Goal: Find specific page/section: Find specific page/section

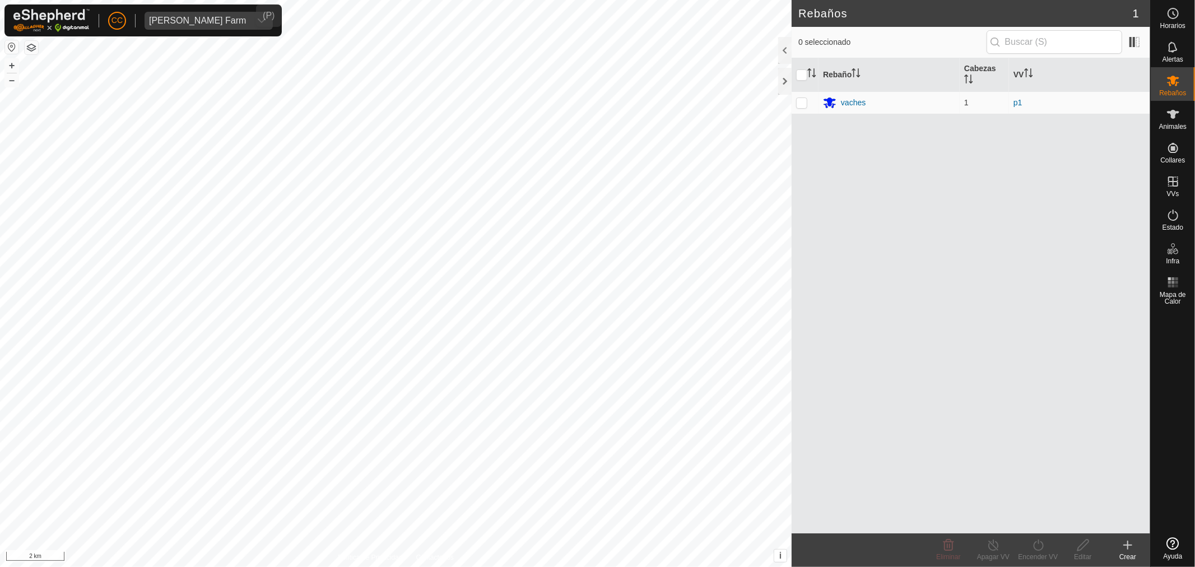
click at [202, 18] on div "[PERSON_NAME] Farm" at bounding box center [197, 20] width 97 height 9
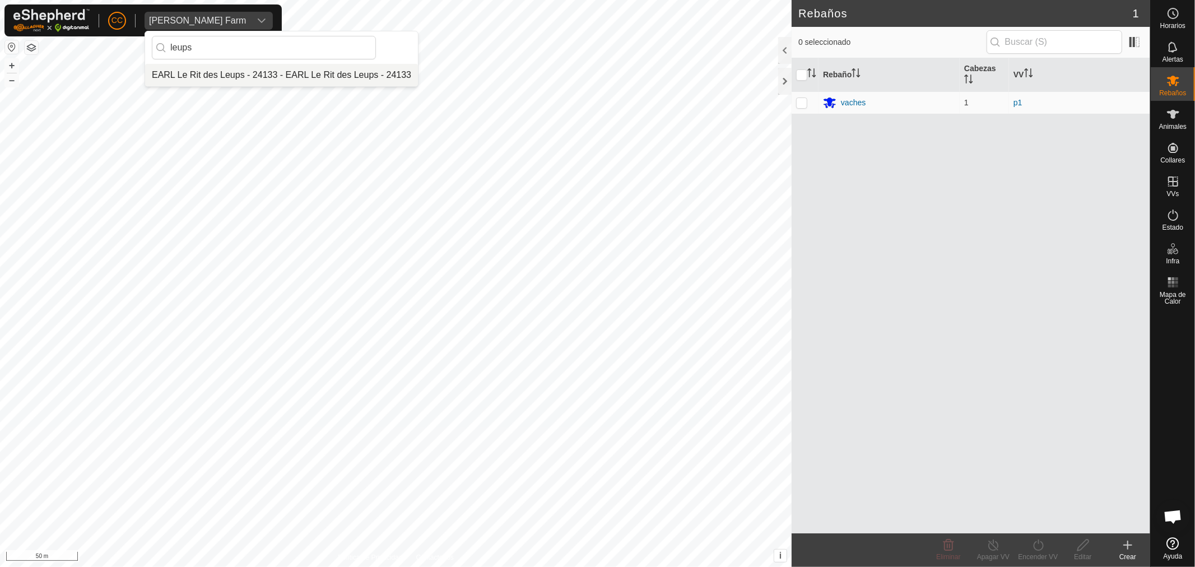
type input "leups"
click at [244, 76] on li "EARL Le Rit des Leups - 24133 - EARL Le Rit des Leups - 24133" at bounding box center [281, 75] width 273 height 22
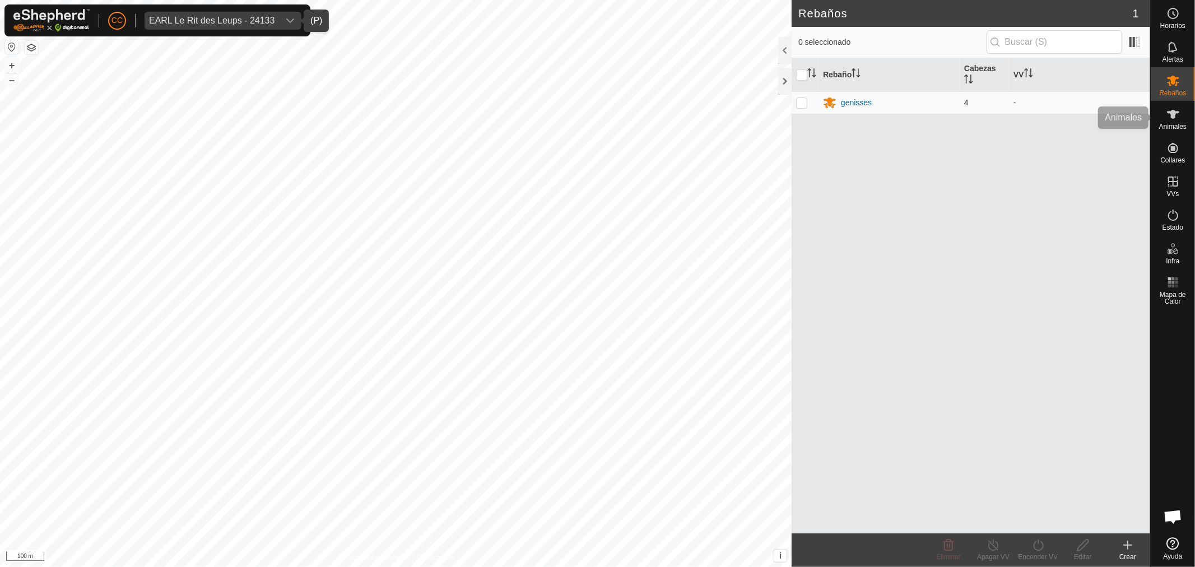
click at [1179, 124] on span "Animales" at bounding box center [1173, 126] width 27 height 7
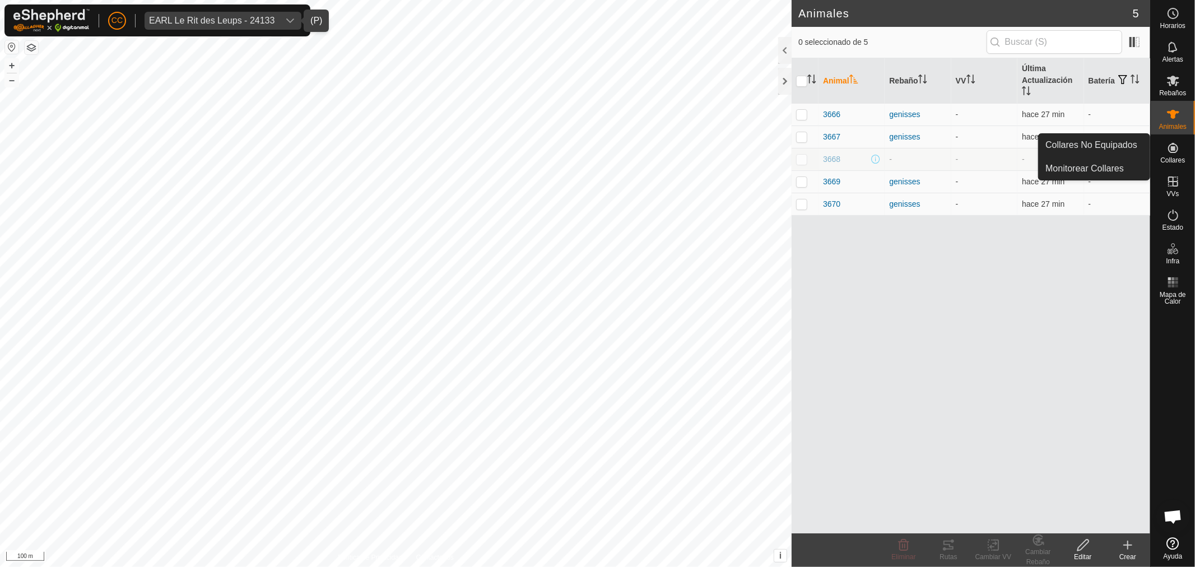
click at [1156, 151] on div "Collares" at bounding box center [1173, 152] width 44 height 34
click at [1138, 135] on link "Collares No Equipados" at bounding box center [1094, 145] width 111 height 22
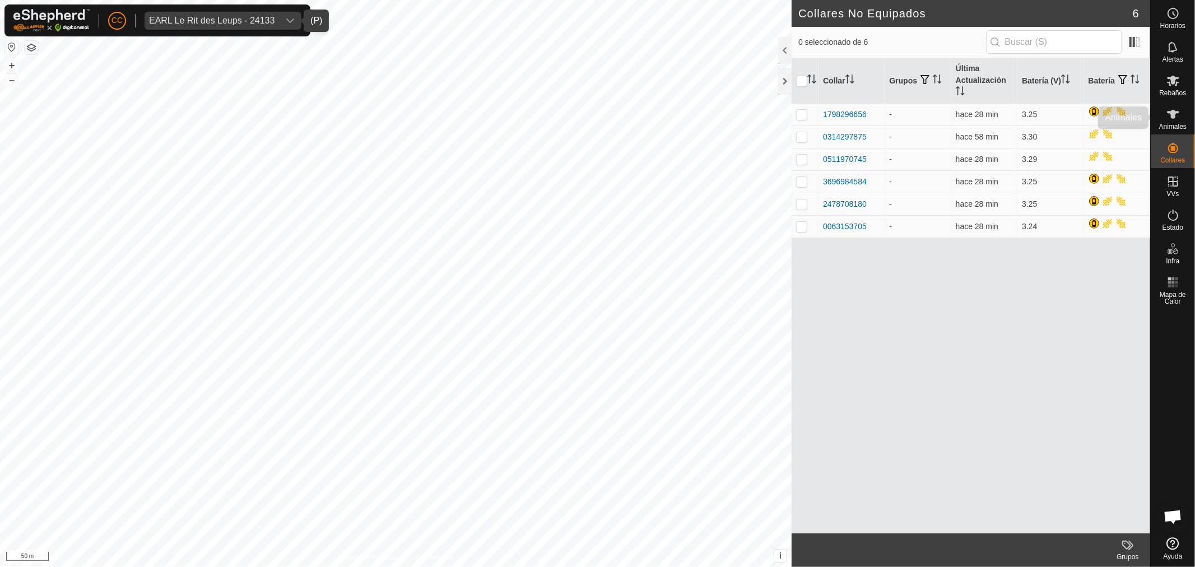
click at [1177, 118] on icon at bounding box center [1173, 114] width 13 height 13
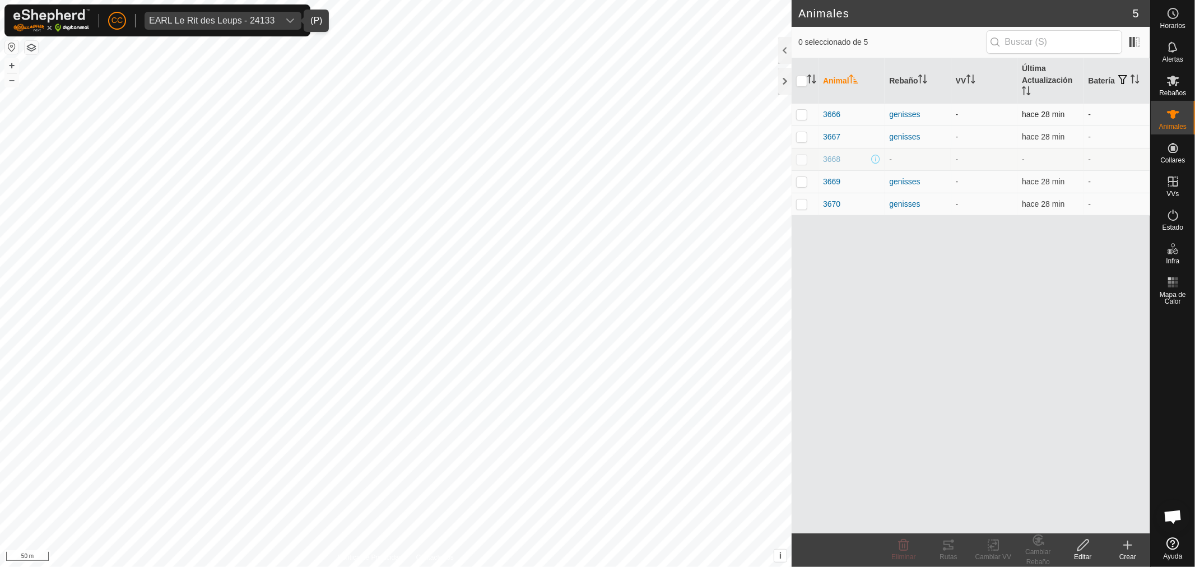
click at [842, 106] on td "3666" at bounding box center [852, 114] width 66 height 22
click at [840, 113] on span "3666" at bounding box center [831, 115] width 17 height 12
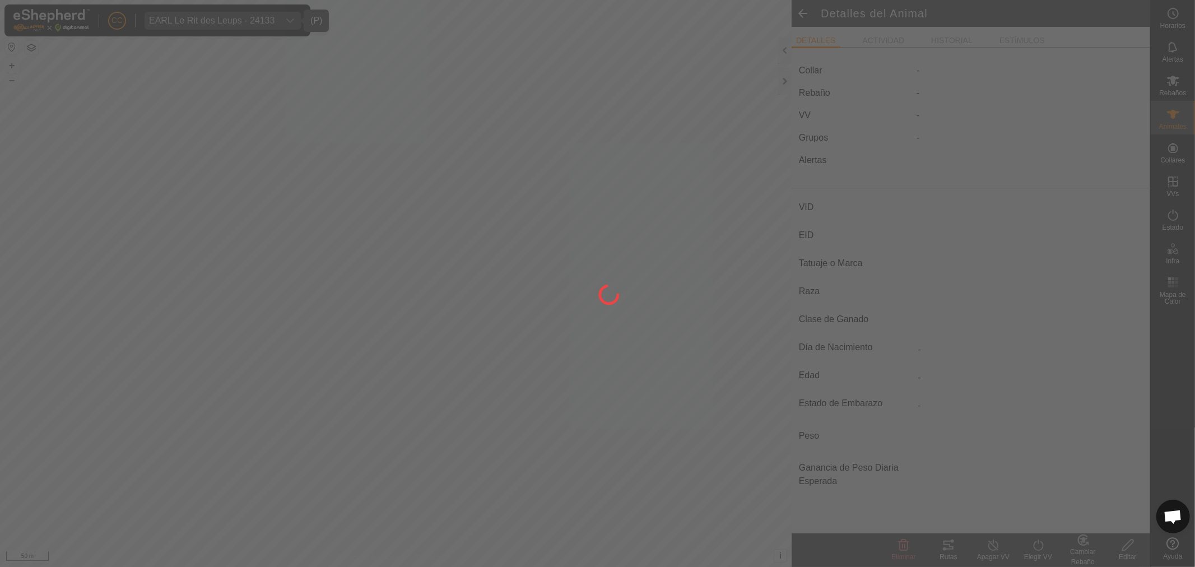
type input "3666"
type input "-"
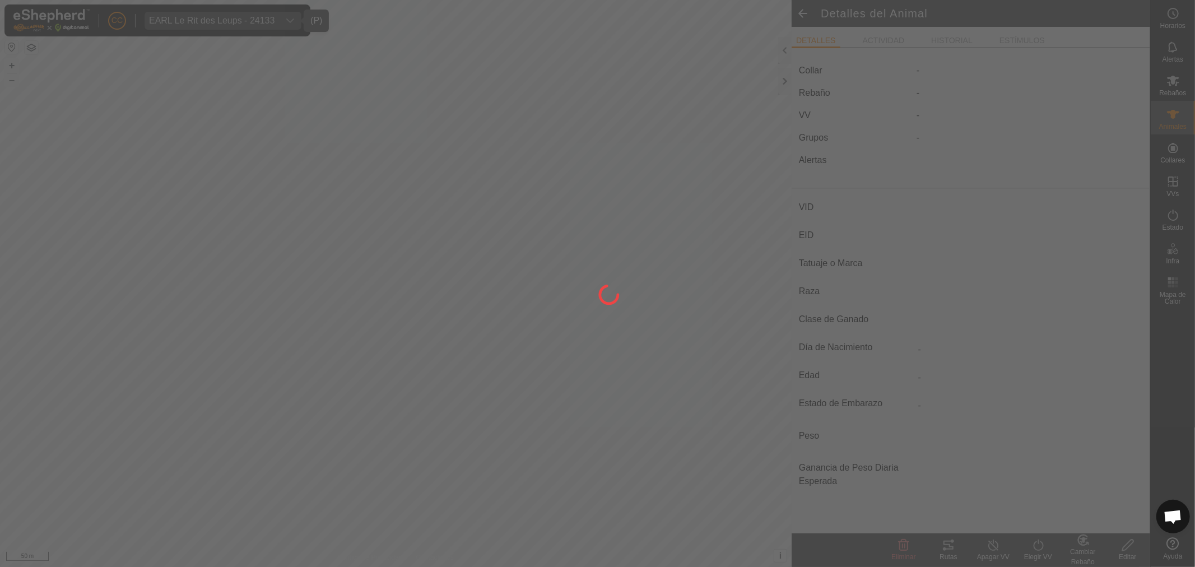
type input "0 kg"
type input "-"
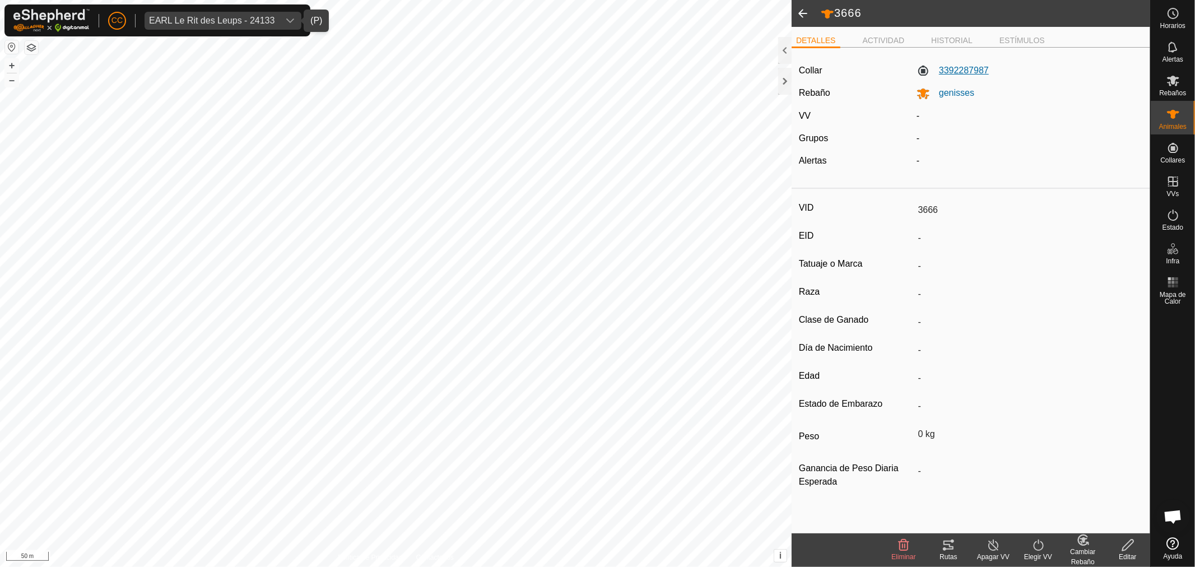
click at [961, 74] on label "3392287987" at bounding box center [953, 70] width 72 height 13
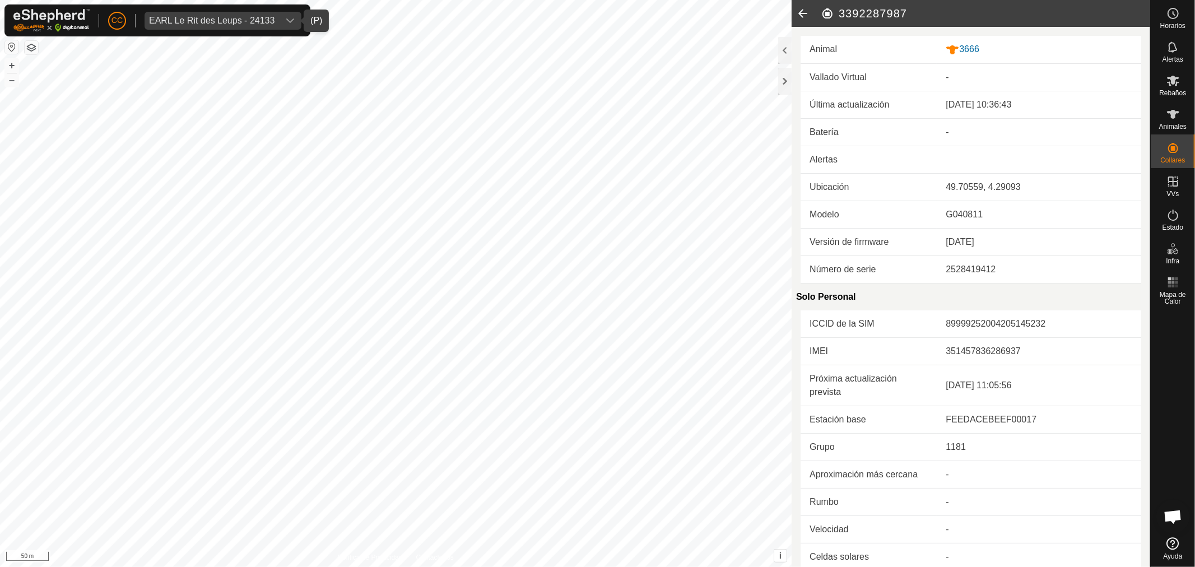
click at [808, 17] on icon at bounding box center [803, 13] width 22 height 27
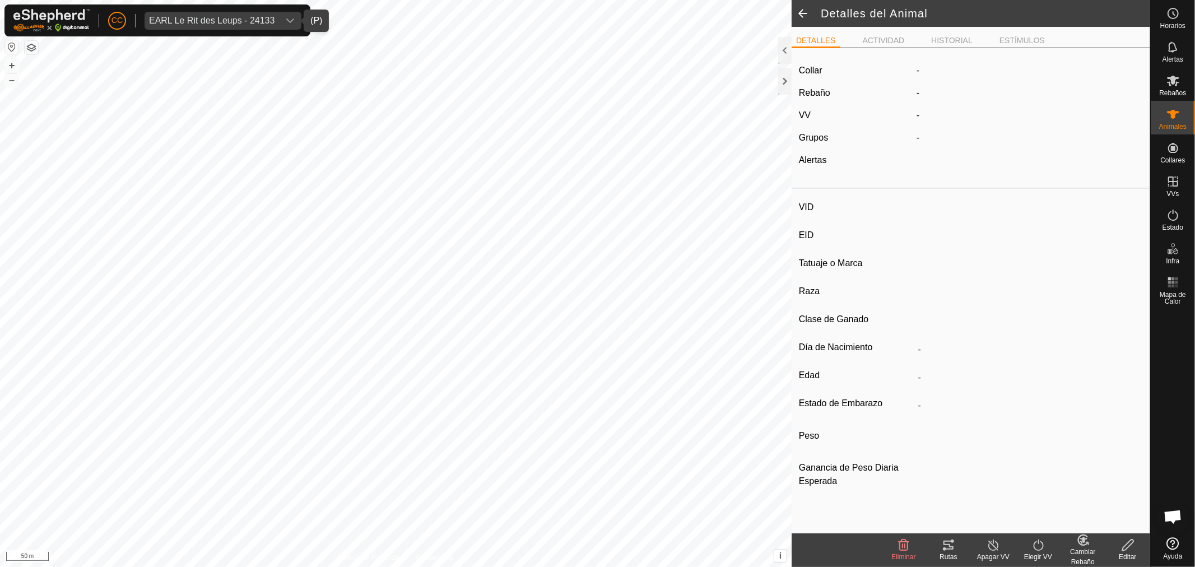
type input "3666"
type input "-"
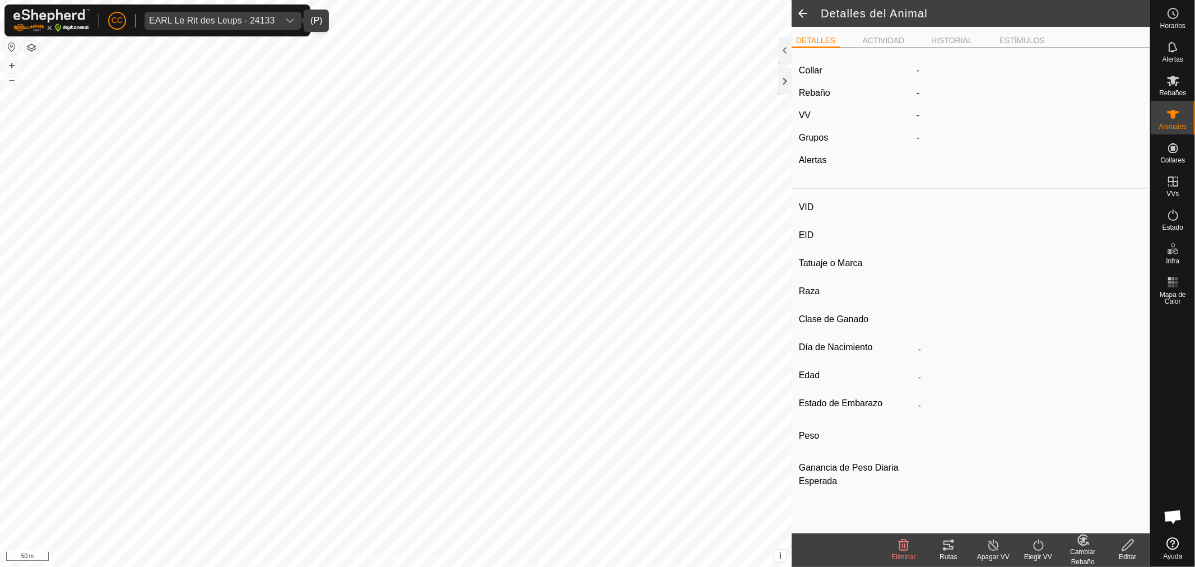
type input "0 kg"
type input "-"
click at [972, 73] on label "3392287987" at bounding box center [953, 70] width 72 height 13
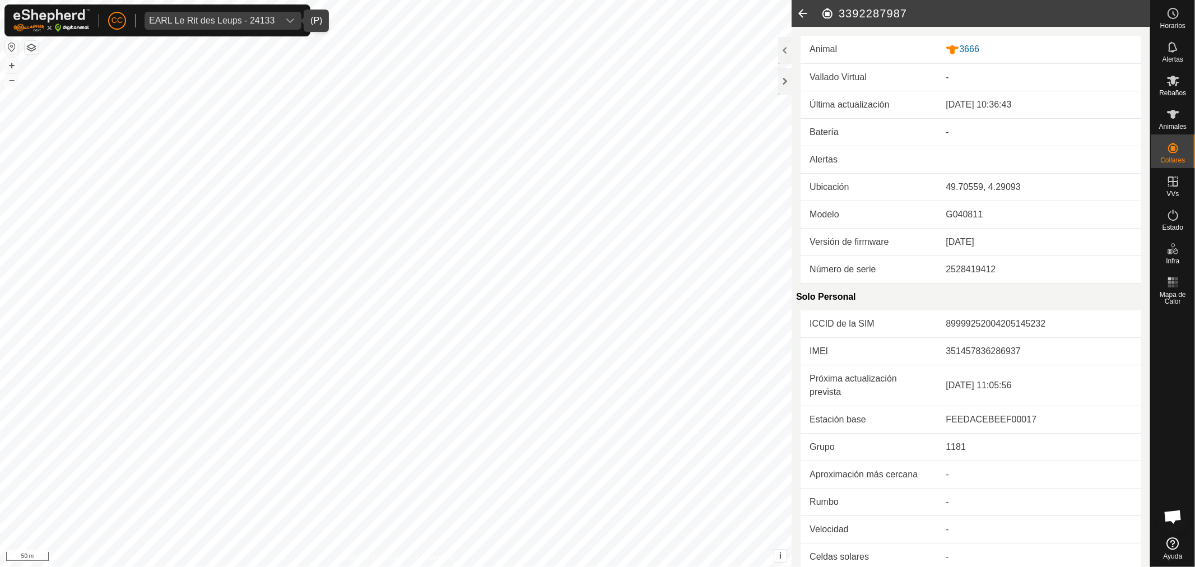
click at [805, 13] on icon at bounding box center [803, 13] width 22 height 27
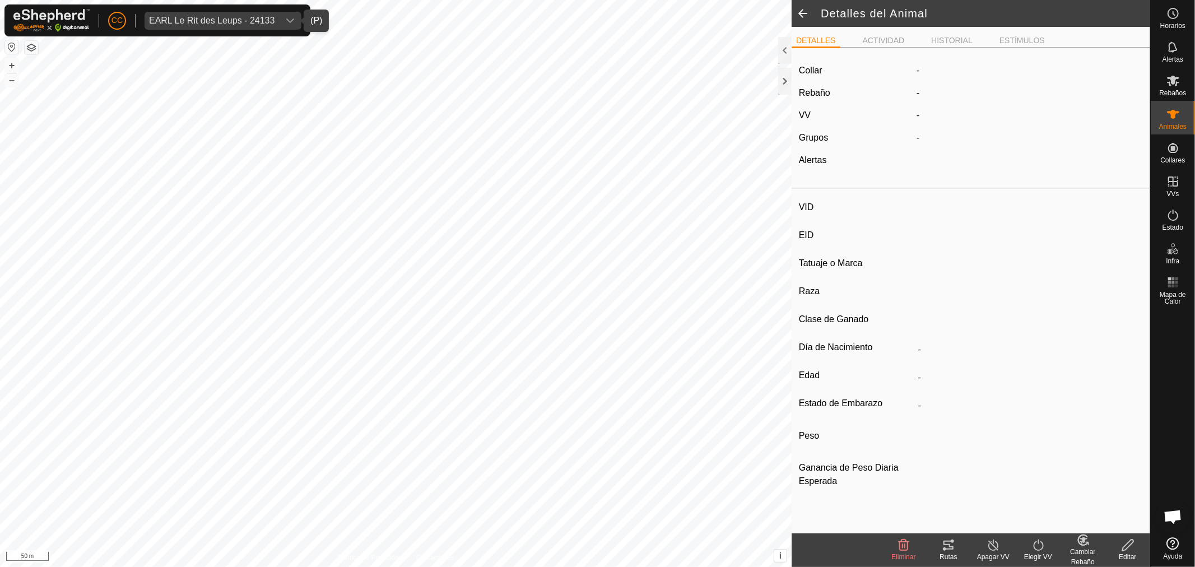
type input "3666"
type input "-"
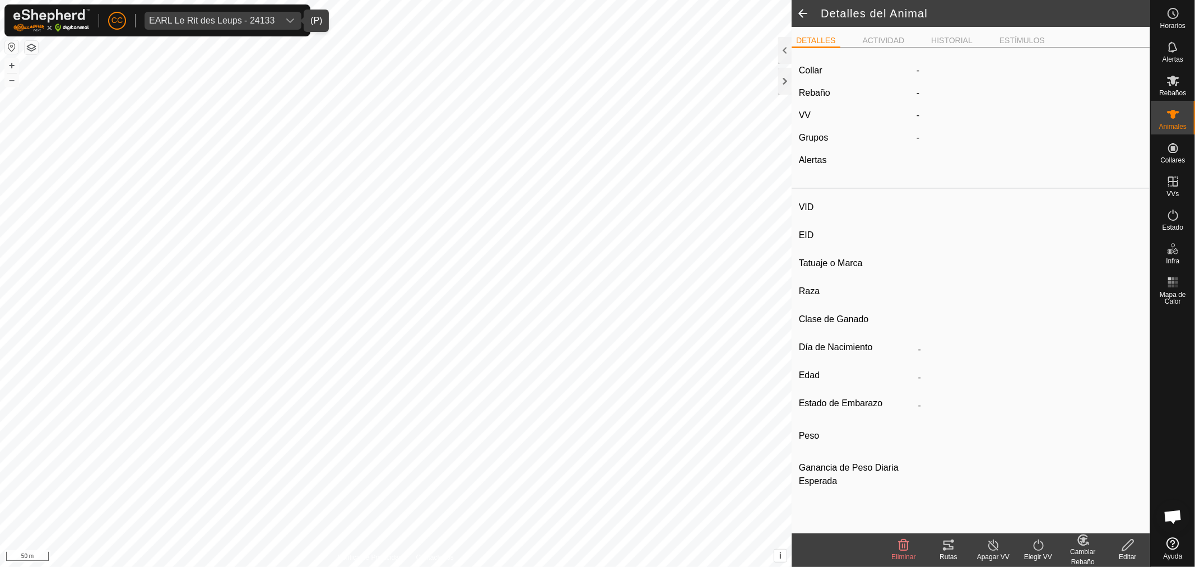
type input "0 kg"
type input "-"
click at [811, 8] on span at bounding box center [803, 13] width 22 height 27
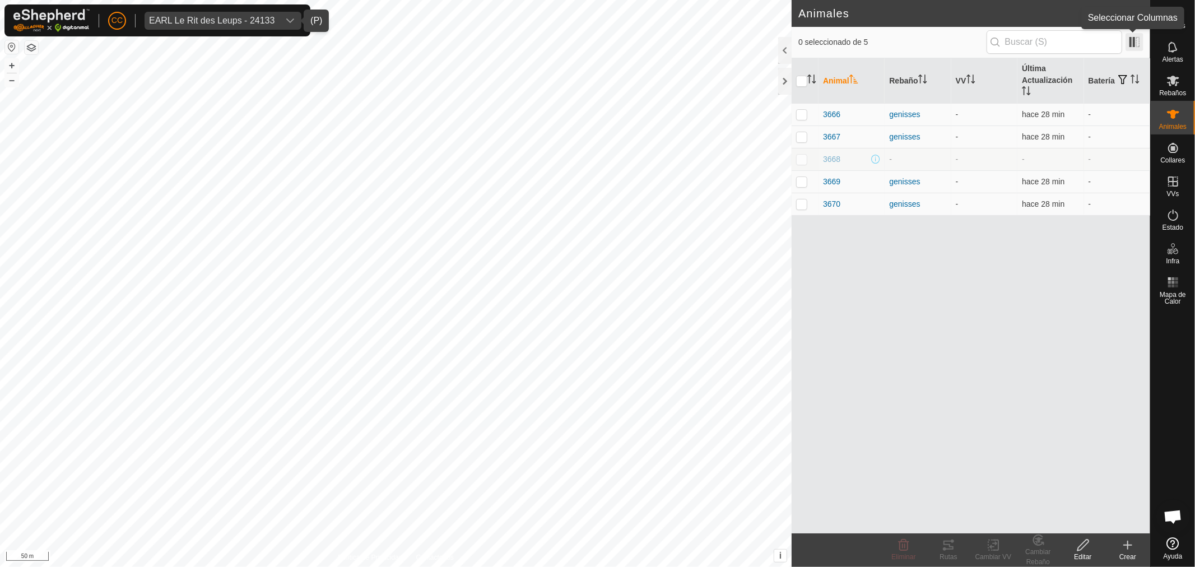
click at [1129, 41] on span at bounding box center [1135, 42] width 18 height 18
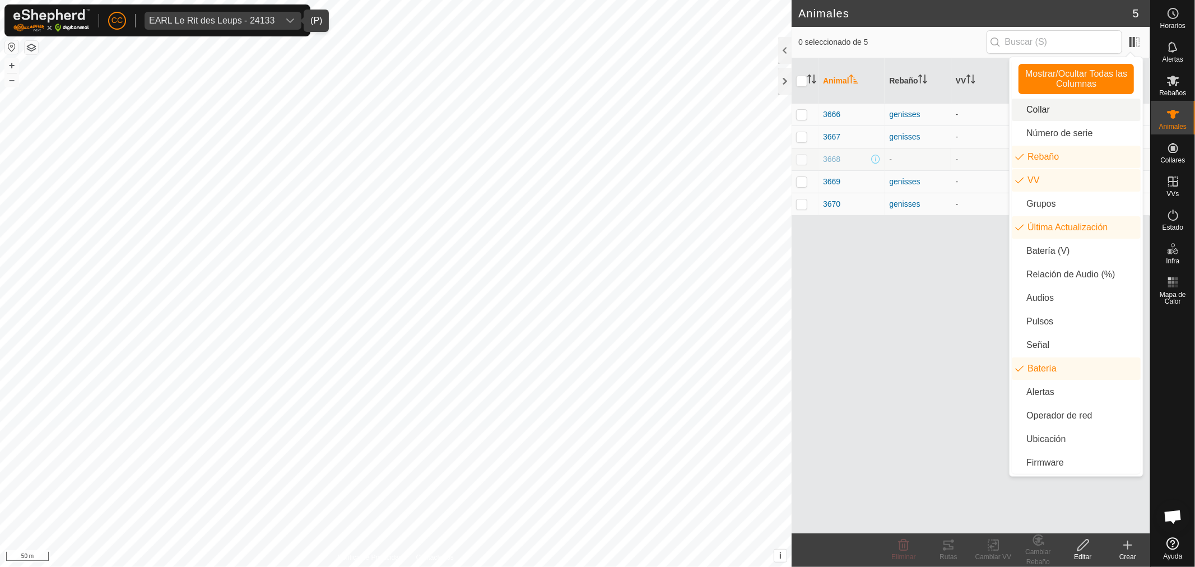
click at [1046, 113] on li "Collar" at bounding box center [1076, 110] width 129 height 22
click at [901, 114] on div "3392287987" at bounding box center [902, 115] width 47 height 12
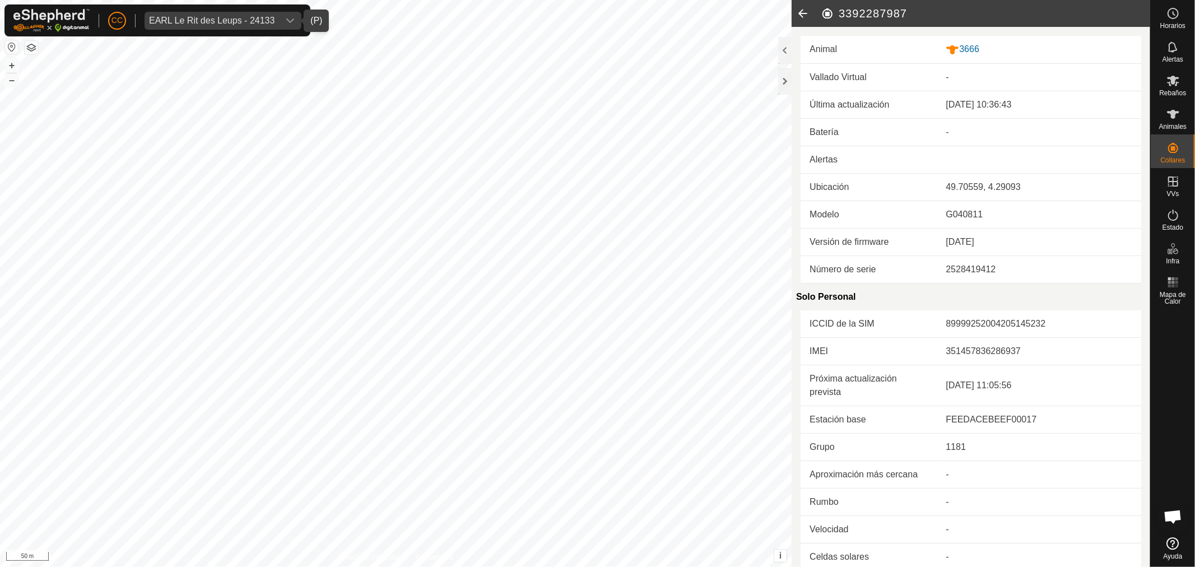
click at [800, 21] on icon at bounding box center [803, 13] width 22 height 27
click at [801, 14] on icon at bounding box center [803, 13] width 22 height 27
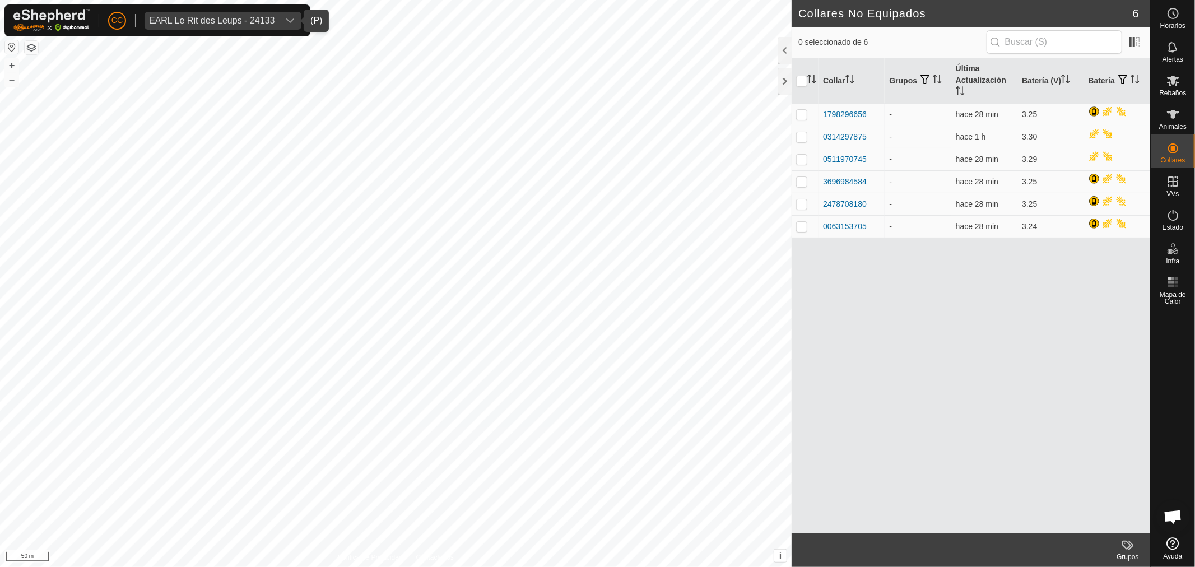
click at [268, 17] on div "EARL Le Rit des Leups - 24133" at bounding box center [212, 20] width 126 height 9
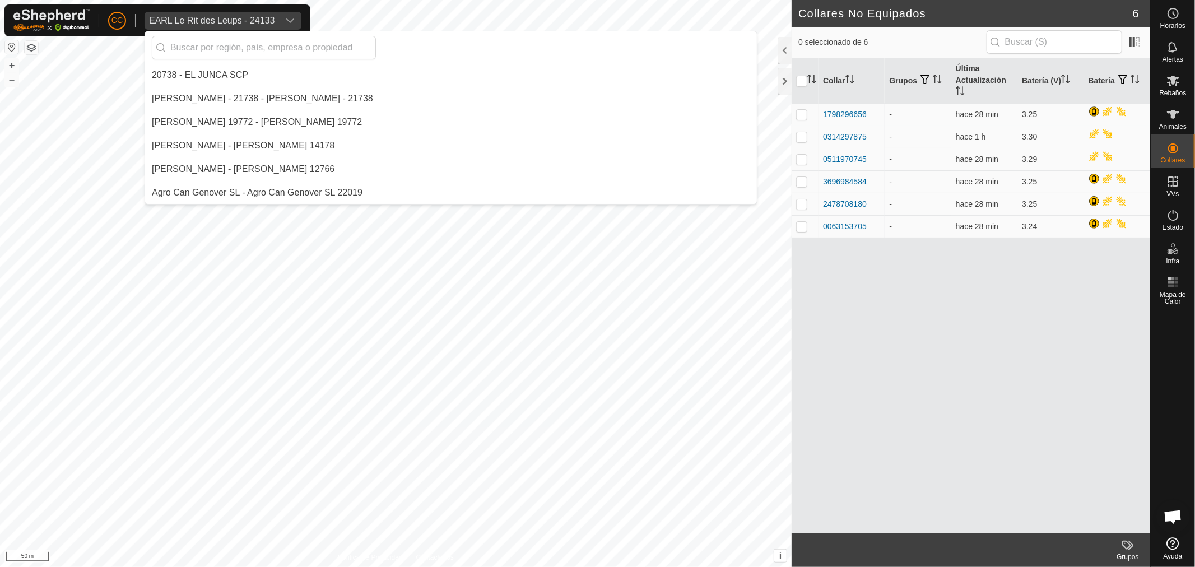
scroll to position [2282, 0]
